Goal: Contribute content: Add original content to the website for others to see

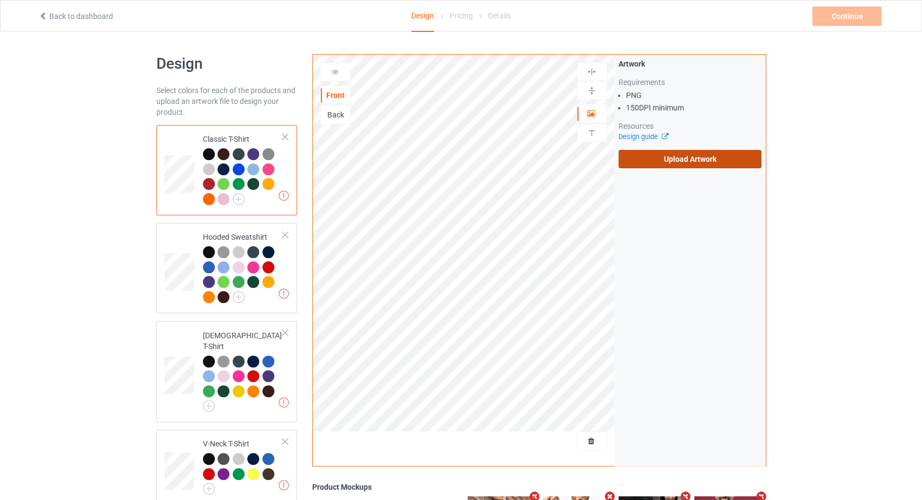
click at [654, 160] on label "Upload Artwork" at bounding box center [689, 159] width 143 height 18
click at [0, 0] on input "Upload Artwork" at bounding box center [0, 0] width 0 height 0
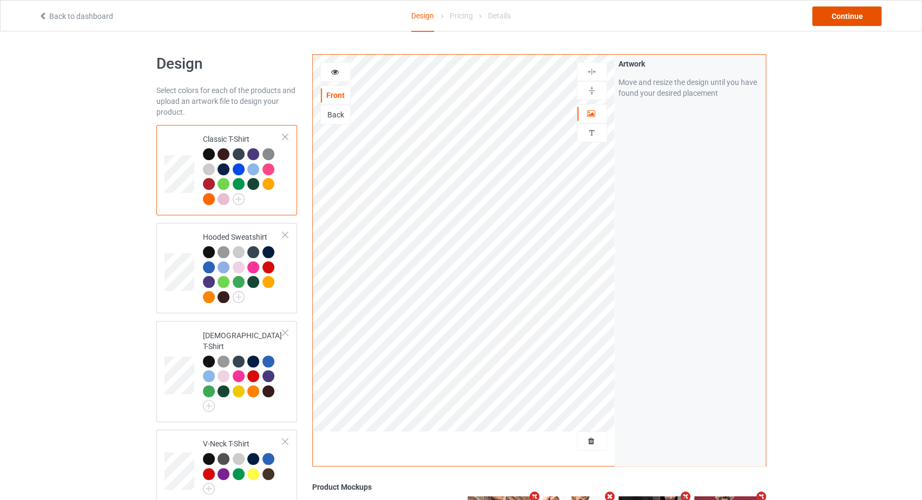
click at [829, 13] on div "Continue" at bounding box center [846, 15] width 69 height 19
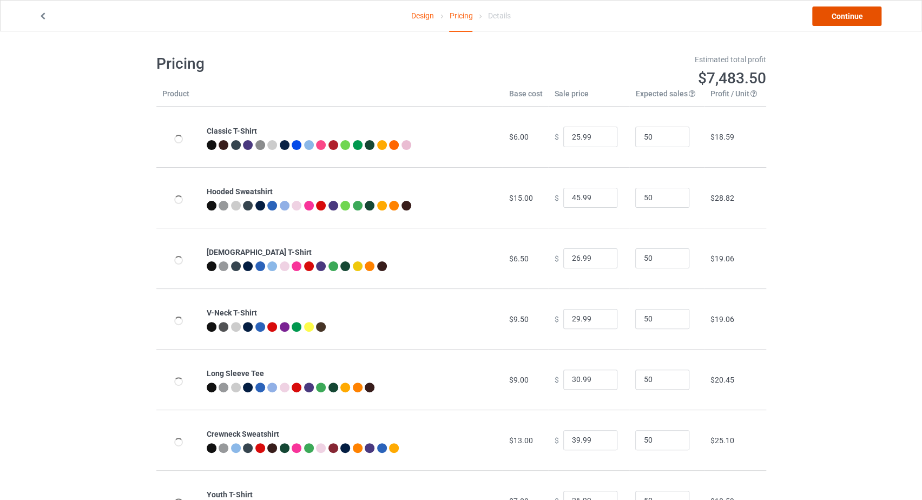
click at [829, 13] on link "Continue" at bounding box center [846, 15] width 69 height 19
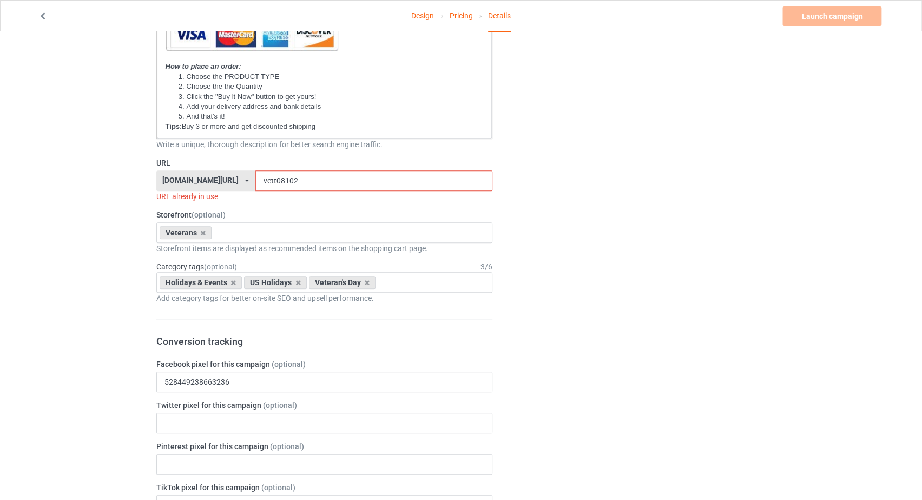
scroll to position [344, 0]
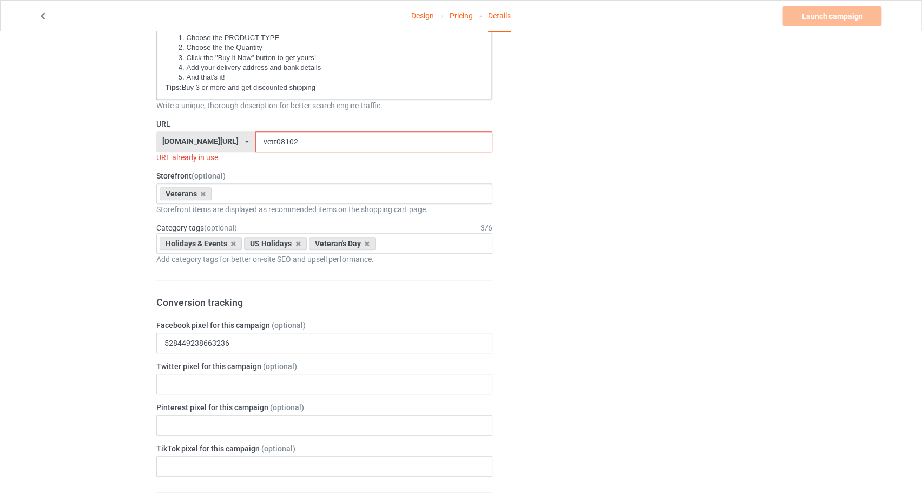
drag, startPoint x: 272, startPoint y: 140, endPoint x: 241, endPoint y: 139, distance: 30.8
click at [255, 139] on input "vett08102" at bounding box center [373, 141] width 237 height 21
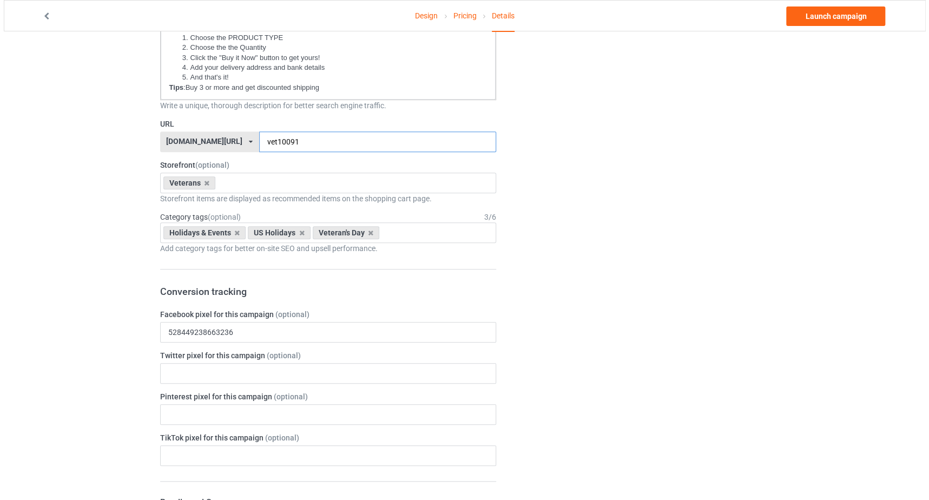
scroll to position [0, 0]
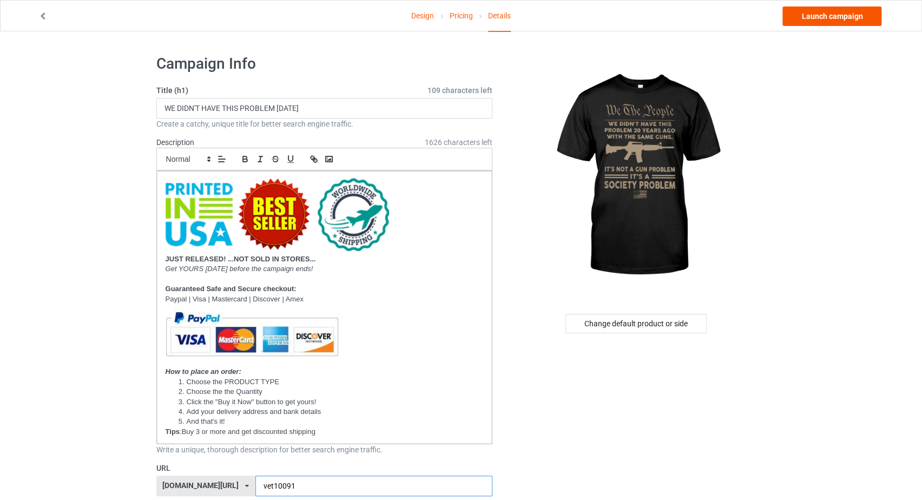
type input "vet10091"
click at [818, 15] on link "Launch campaign" at bounding box center [831, 15] width 99 height 19
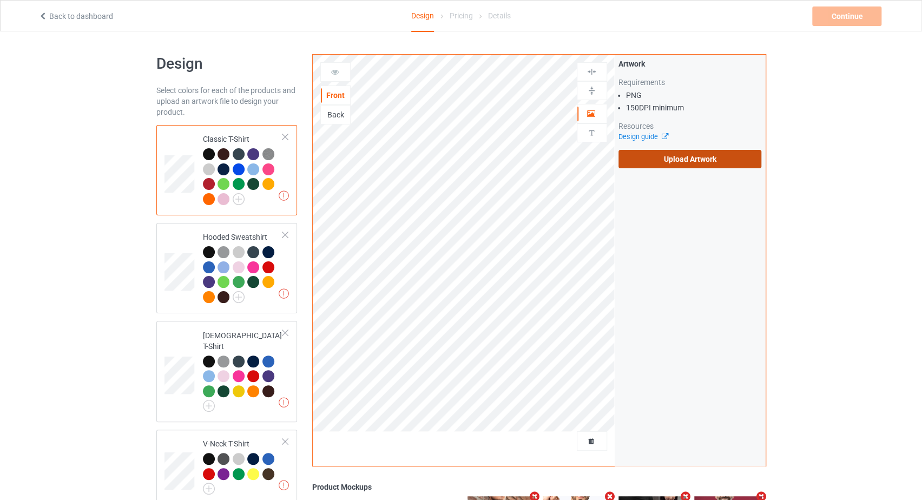
click at [656, 162] on label "Upload Artwork" at bounding box center [689, 159] width 143 height 18
click at [0, 0] on input "Upload Artwork" at bounding box center [0, 0] width 0 height 0
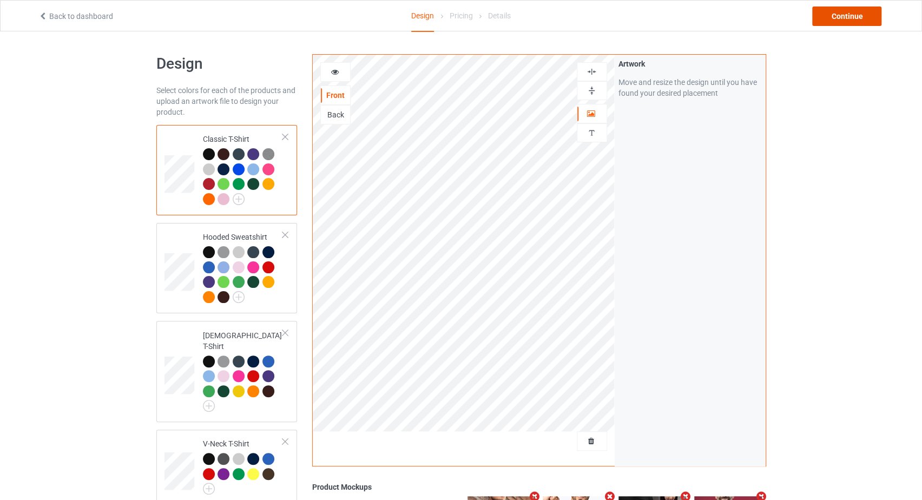
click at [843, 14] on div "Continue" at bounding box center [846, 15] width 69 height 19
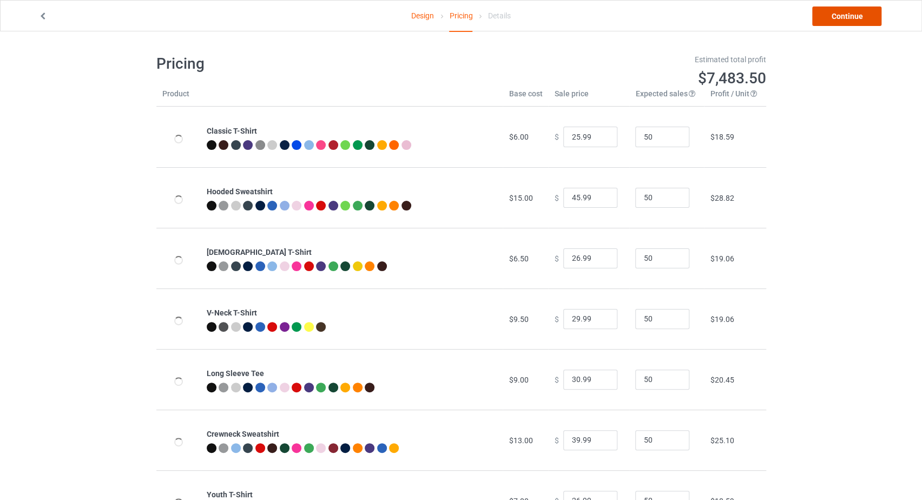
click at [843, 14] on link "Continue" at bounding box center [846, 15] width 69 height 19
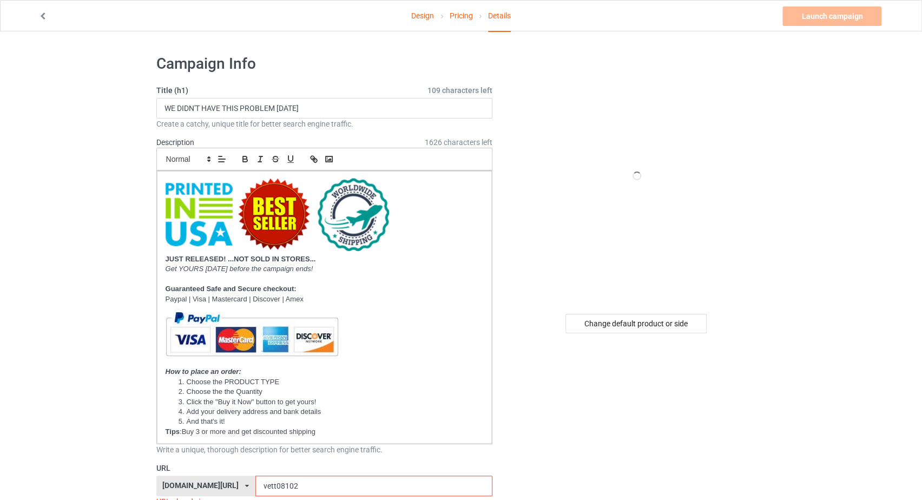
scroll to position [344, 0]
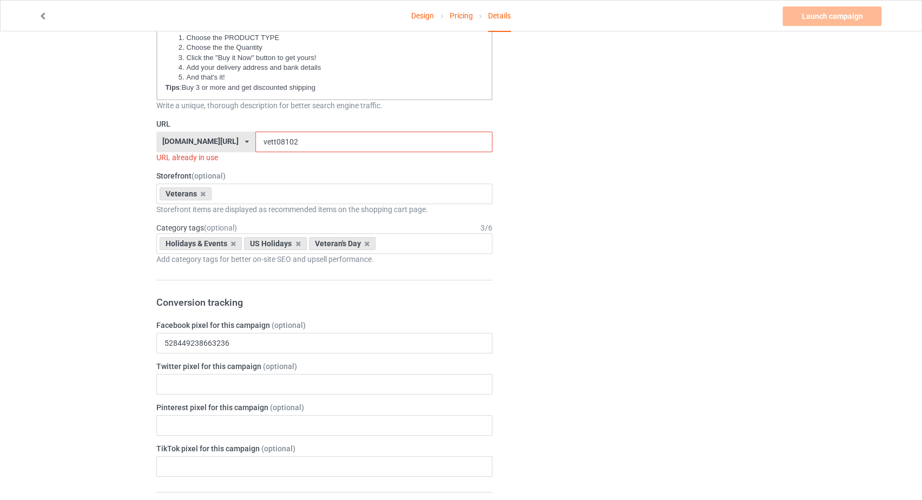
drag, startPoint x: 278, startPoint y: 129, endPoint x: 238, endPoint y: 139, distance: 41.2
click at [255, 139] on input "vett08102" at bounding box center [373, 141] width 237 height 21
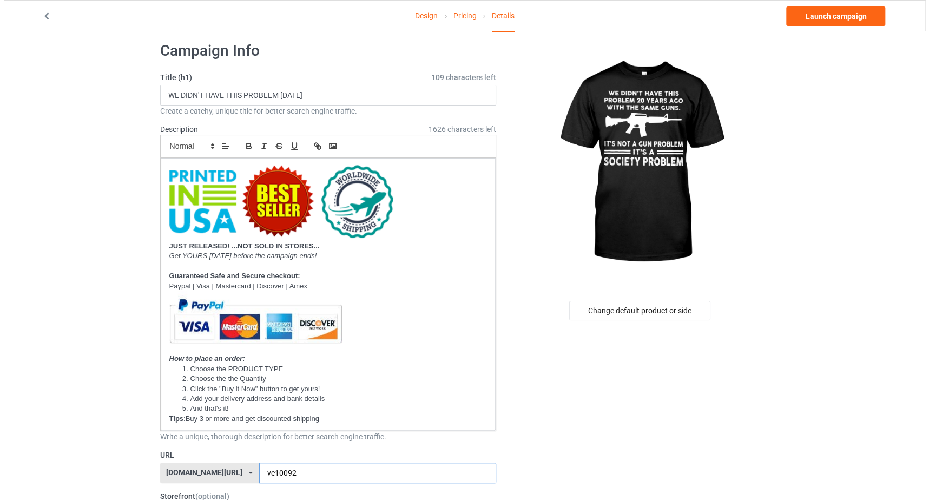
scroll to position [0, 0]
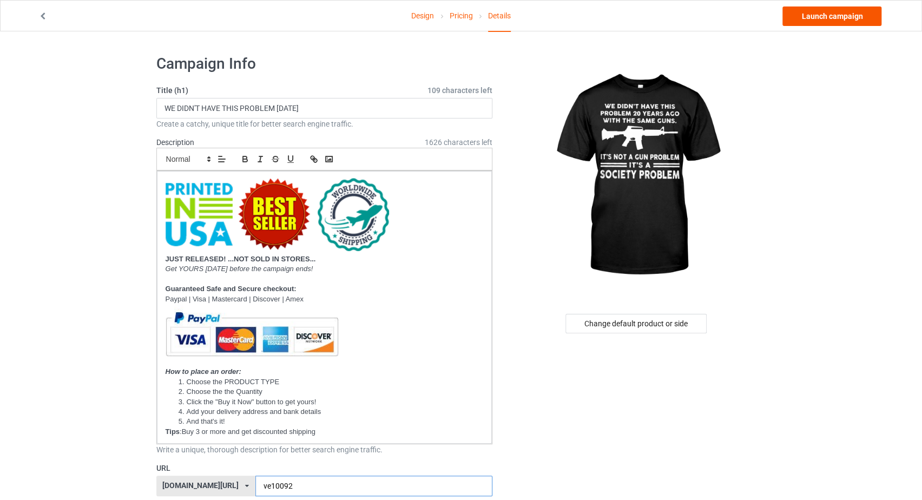
type input "ve10092"
click at [831, 18] on link "Launch campaign" at bounding box center [831, 15] width 99 height 19
